Goal: Information Seeking & Learning: Learn about a topic

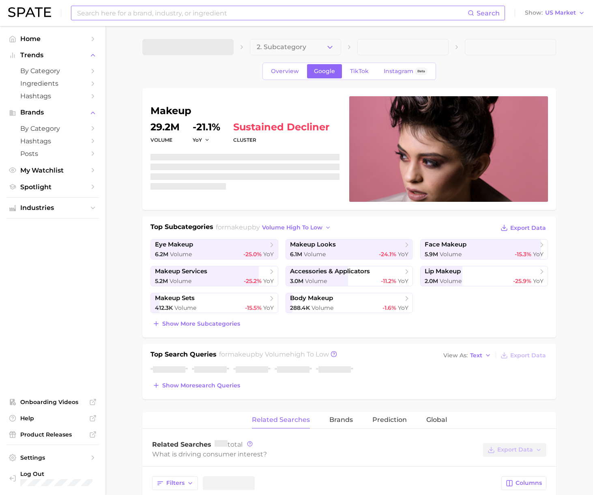
click at [99, 17] on input at bounding box center [272, 13] width 392 height 14
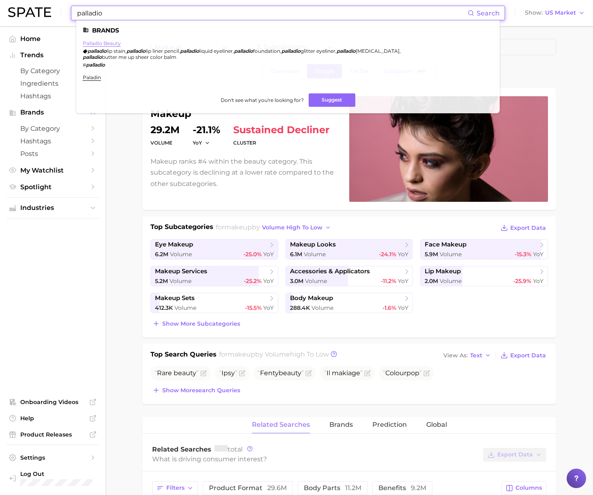
type input "palladio"
click at [104, 44] on link "palladio beauty" at bounding box center [102, 43] width 38 height 6
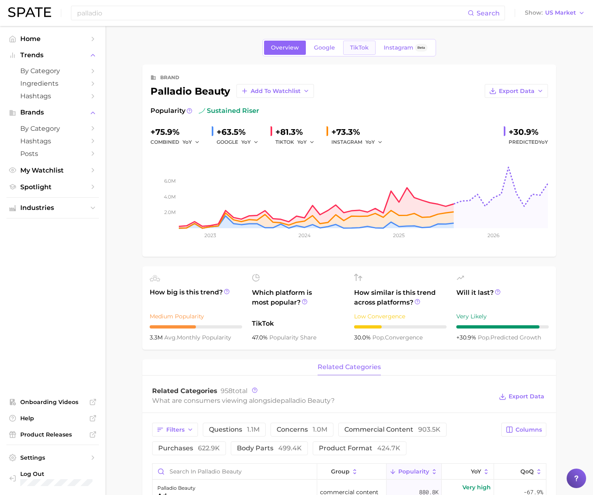
click at [364, 48] on span "TikTok" at bounding box center [359, 47] width 19 height 7
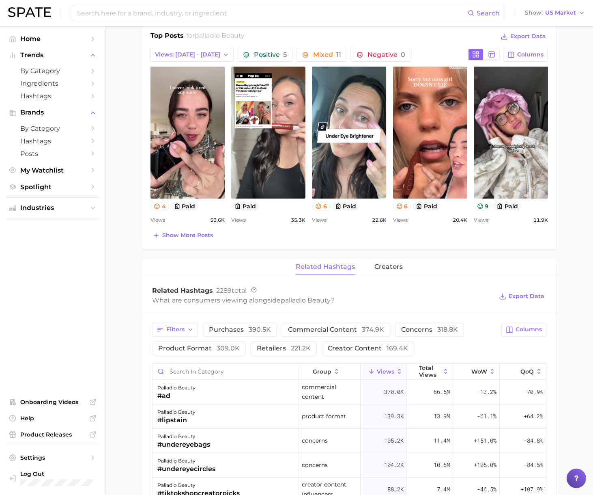
scroll to position [354, 0]
click at [391, 261] on button "creators" at bounding box center [389, 267] width 28 height 16
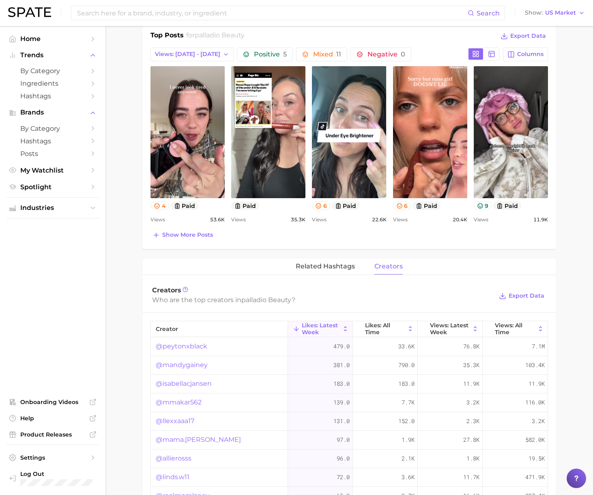
click at [170, 368] on link "@mandygainey" at bounding box center [182, 365] width 52 height 10
click at [175, 383] on link "@isabellacjansen" at bounding box center [184, 384] width 56 height 10
click at [188, 401] on link "@mmakar562" at bounding box center [179, 402] width 46 height 10
click at [183, 421] on link "@llexxaaa17" at bounding box center [175, 421] width 39 height 10
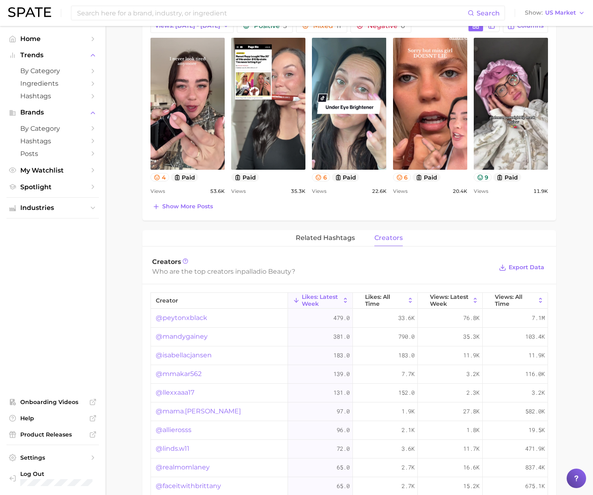
scroll to position [432, 0]
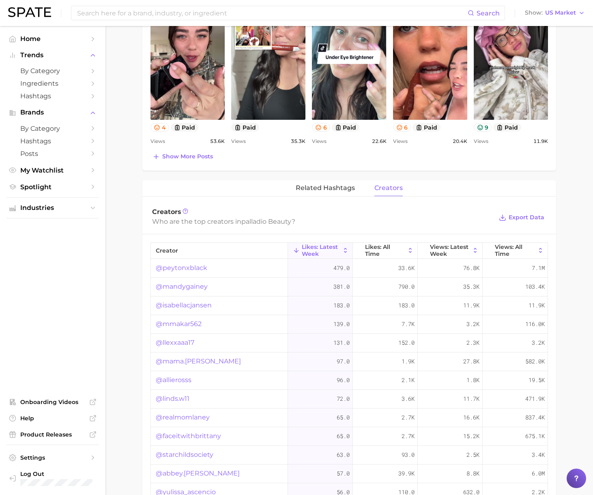
click at [184, 361] on link "@mama.kirsten_" at bounding box center [198, 361] width 85 height 10
click at [175, 378] on link "@allierosss" at bounding box center [174, 380] width 36 height 10
click at [173, 399] on link "@linds.w11" at bounding box center [173, 399] width 34 height 10
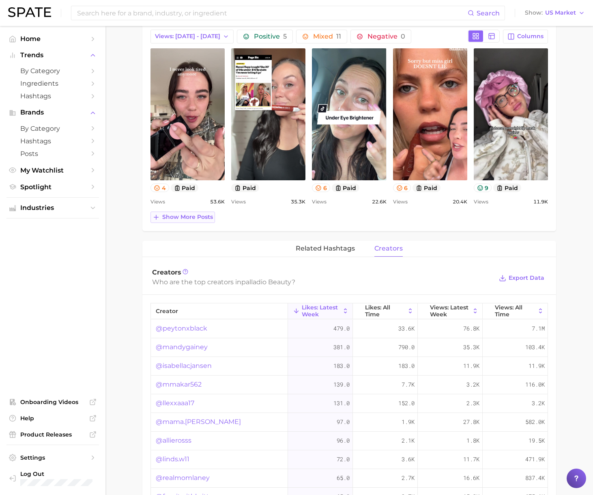
click at [178, 214] on span "Show more posts" at bounding box center [187, 217] width 51 height 7
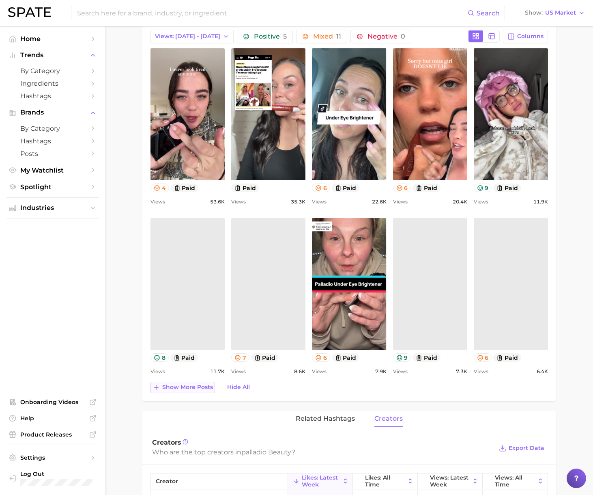
scroll to position [0, 0]
click at [188, 388] on span "Show more posts" at bounding box center [187, 387] width 51 height 7
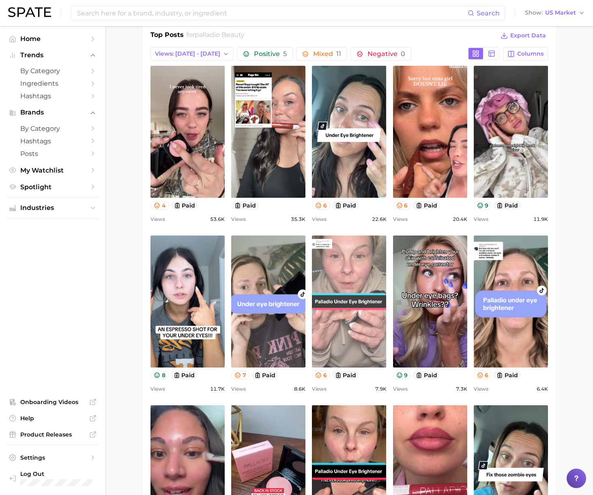
scroll to position [309, 0]
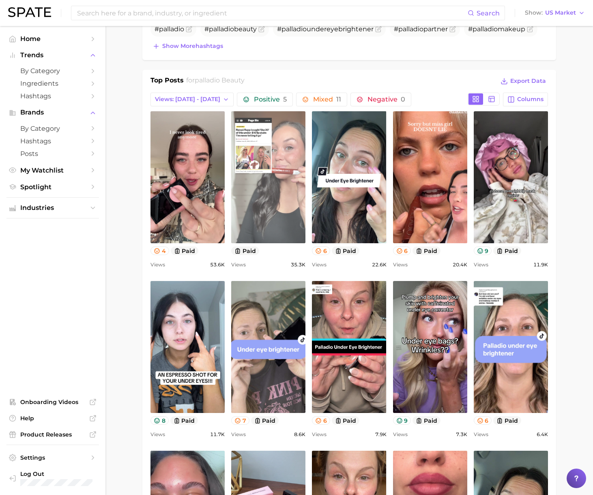
click at [275, 224] on link "view post on TikTok" at bounding box center [268, 177] width 74 height 132
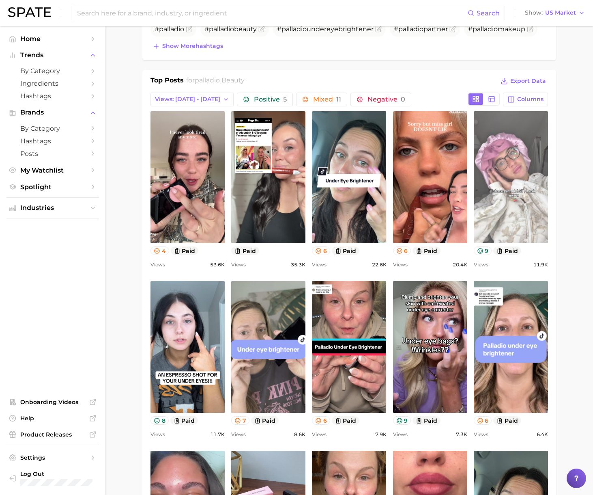
click at [513, 215] on link "view post on TikTok" at bounding box center [511, 177] width 74 height 132
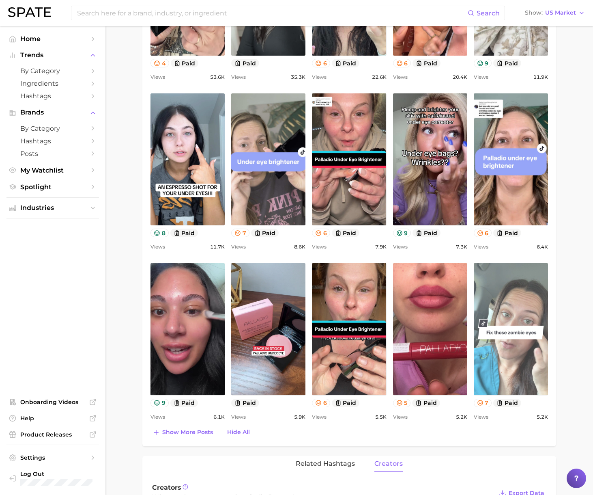
scroll to position [500, 0]
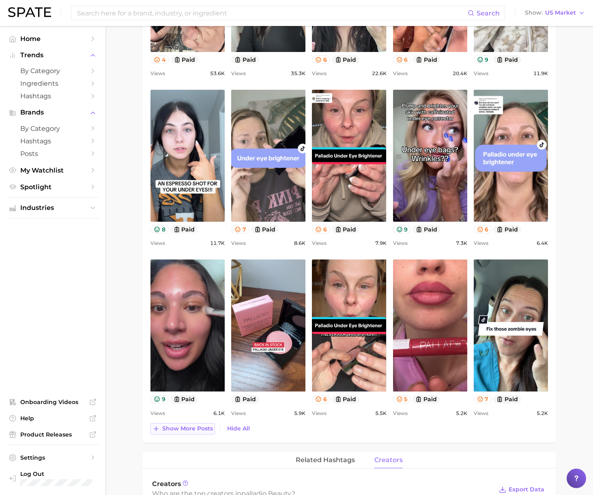
click at [177, 427] on span "Show more posts" at bounding box center [187, 428] width 51 height 7
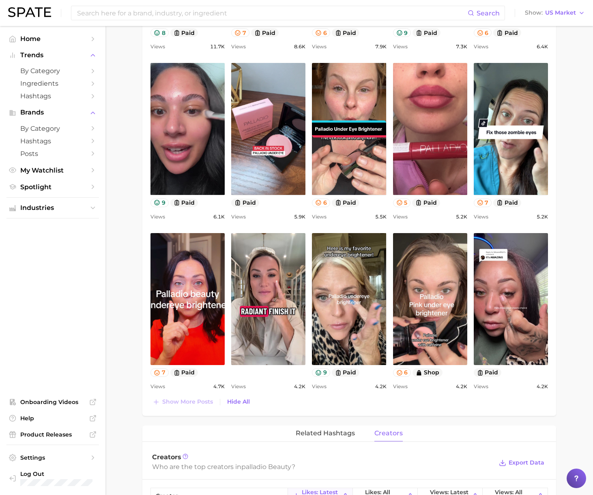
scroll to position [698, 0]
